Goal: Find specific page/section: Find specific page/section

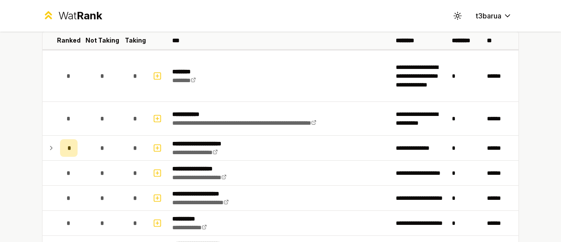
scroll to position [56, 0]
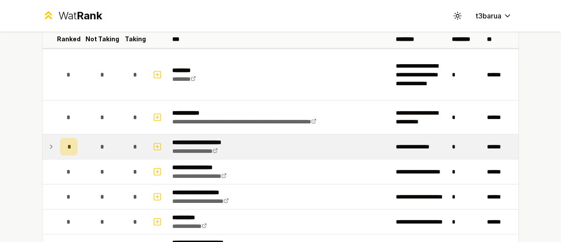
click at [50, 143] on icon at bounding box center [51, 146] width 7 height 11
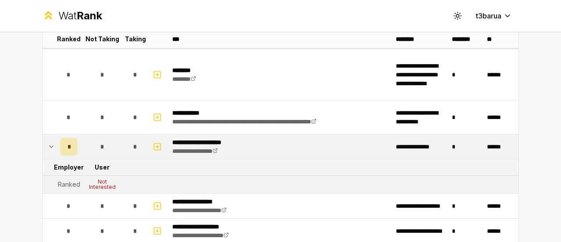
click at [50, 143] on icon at bounding box center [51, 146] width 7 height 11
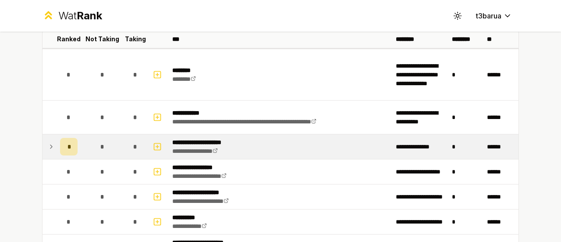
click at [48, 147] on icon at bounding box center [51, 146] width 7 height 11
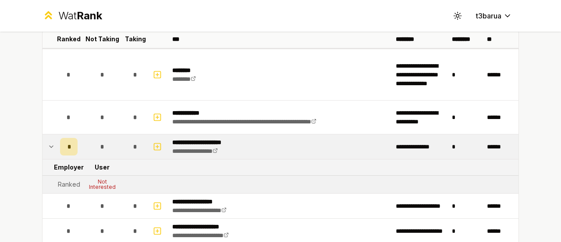
click at [48, 147] on icon at bounding box center [51, 146] width 7 height 11
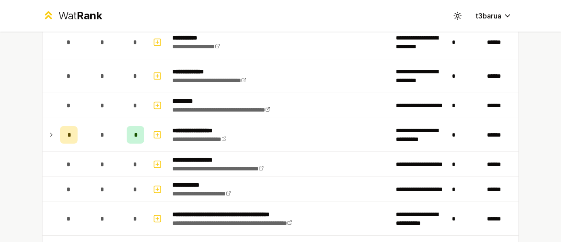
scroll to position [1091, 0]
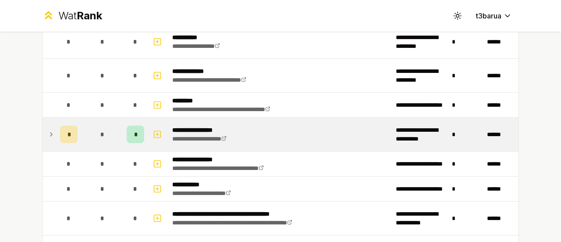
click at [48, 132] on icon at bounding box center [51, 134] width 7 height 11
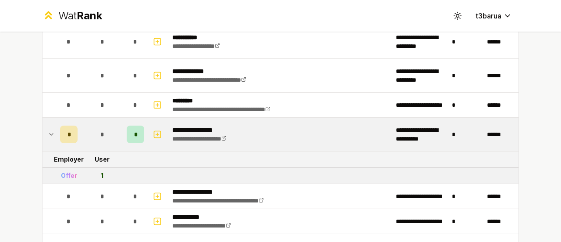
click at [48, 132] on icon at bounding box center [51, 134] width 7 height 11
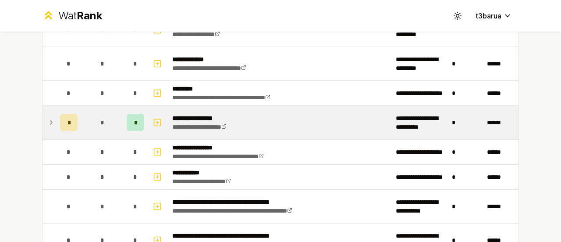
scroll to position [1103, 0]
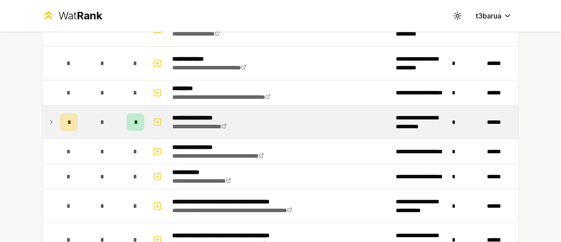
click at [43, 117] on td at bounding box center [50, 121] width 14 height 33
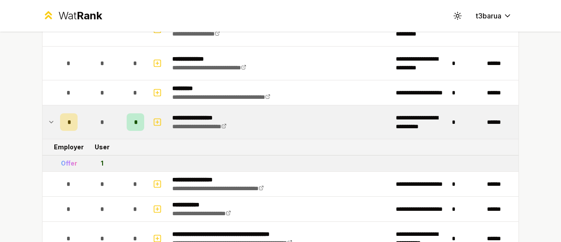
click at [48, 117] on icon at bounding box center [51, 122] width 7 height 11
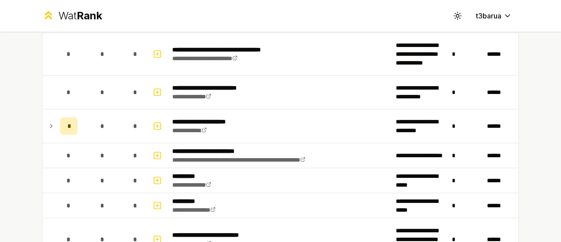
scroll to position [502, 0]
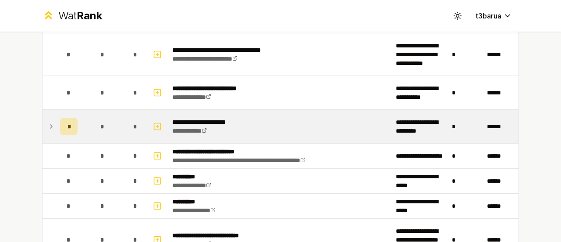
click at [60, 129] on div "*" at bounding box center [69, 127] width 18 height 18
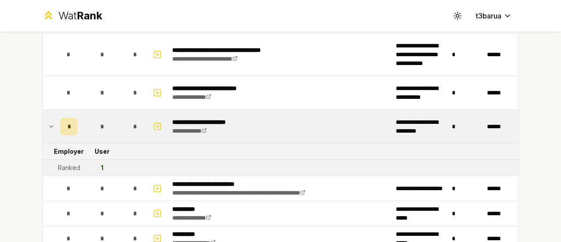
click at [57, 126] on td "*" at bounding box center [69, 126] width 25 height 33
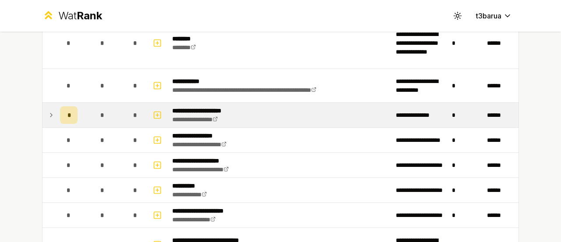
scroll to position [69, 0]
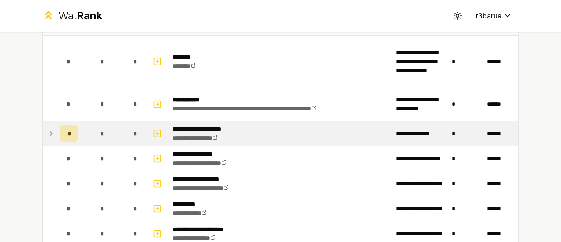
click at [52, 128] on td at bounding box center [50, 133] width 14 height 25
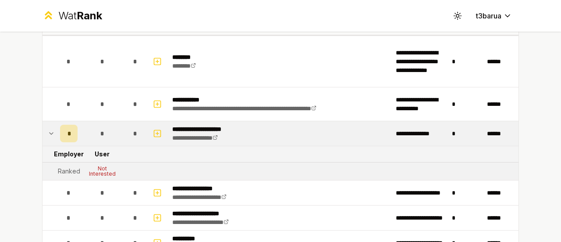
click at [52, 128] on td at bounding box center [50, 133] width 14 height 25
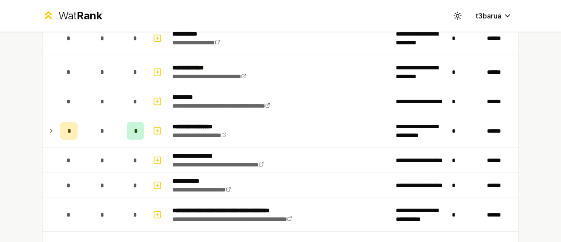
scroll to position [1092, 0]
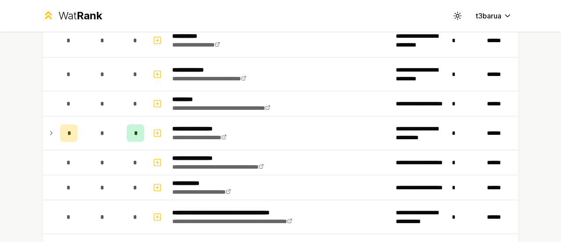
click at [51, 131] on icon at bounding box center [51, 133] width 7 height 11
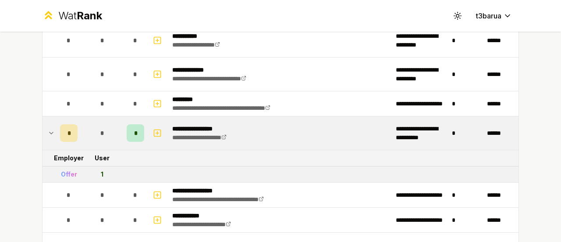
click at [48, 128] on icon at bounding box center [51, 133] width 7 height 11
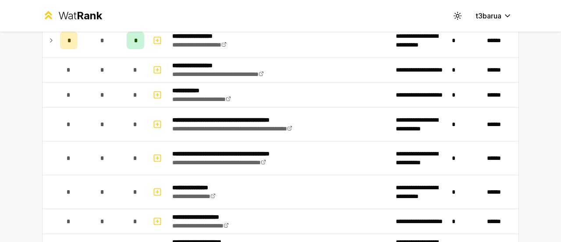
scroll to position [1188, 0]
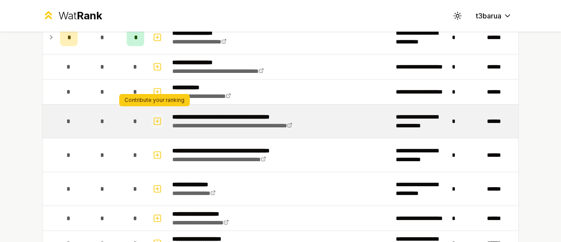
click at [155, 117] on icon "button" at bounding box center [157, 121] width 9 height 11
select select
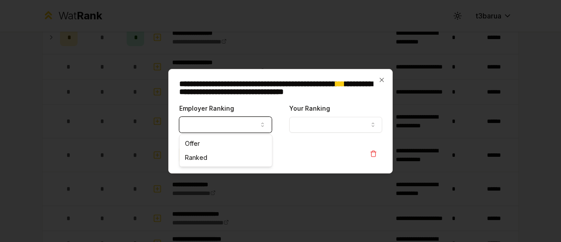
click at [200, 131] on button "Employer Ranking" at bounding box center [225, 125] width 93 height 16
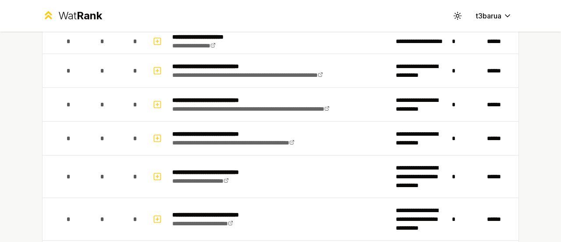
scroll to position [0, 0]
